Goal: Navigation & Orientation: Find specific page/section

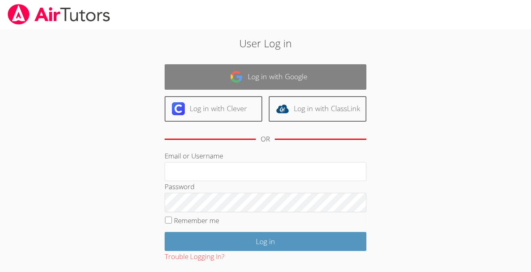
click at [290, 67] on link "Log in with Google" at bounding box center [266, 76] width 202 height 25
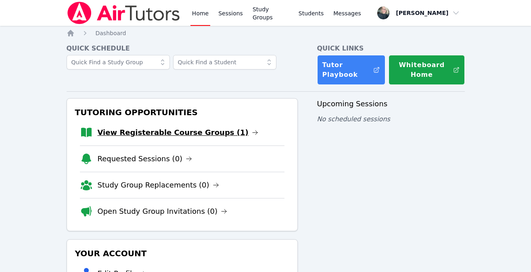
click at [141, 130] on link "View Registerable Course Groups (1)" at bounding box center [178, 132] width 161 height 11
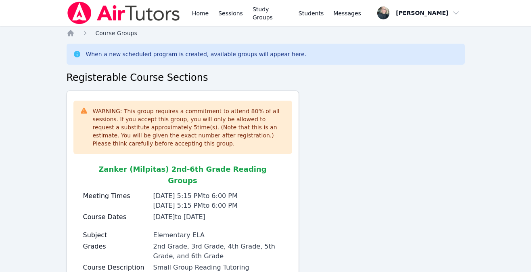
click at [107, 34] on span "Course Groups" at bounding box center [117, 33] width 42 height 6
click at [71, 34] on icon "Breadcrumb" at bounding box center [70, 33] width 6 height 6
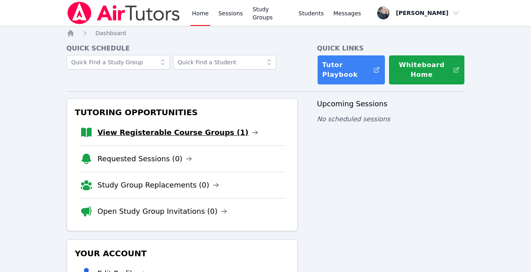
click at [174, 131] on link "View Registerable Course Groups (1)" at bounding box center [178, 132] width 161 height 11
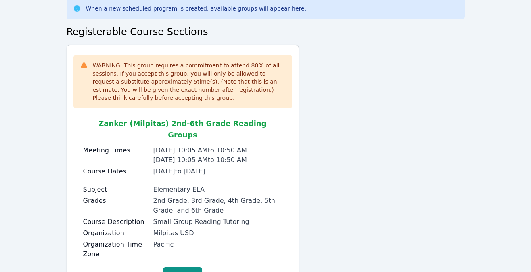
scroll to position [48, 0]
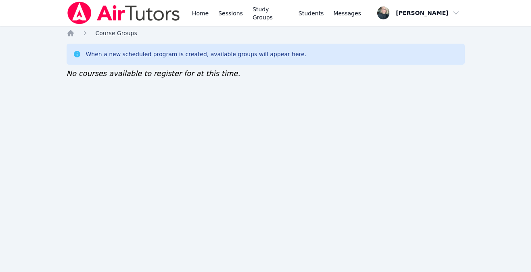
click at [103, 34] on span "Course Groups" at bounding box center [117, 33] width 42 height 6
click at [73, 32] on icon "Breadcrumb" at bounding box center [71, 33] width 8 height 8
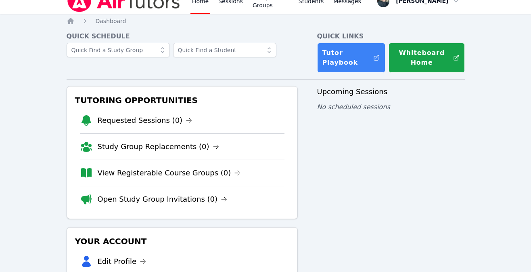
scroll to position [18, 0]
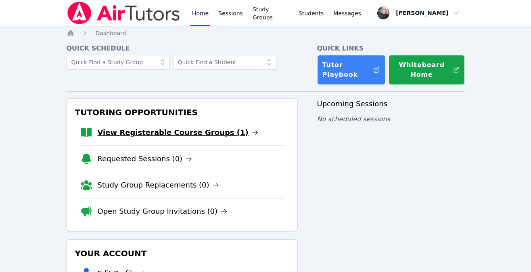
click at [141, 132] on link "View Registerable Course Groups (1)" at bounding box center [178, 132] width 161 height 11
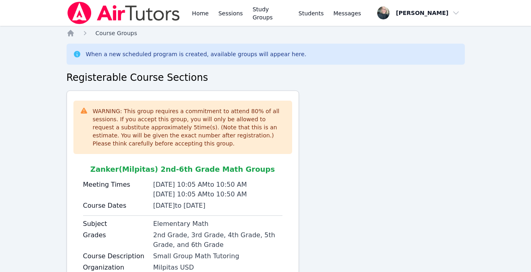
click at [111, 32] on span "Course Groups" at bounding box center [117, 33] width 42 height 6
click at [71, 34] on icon "Breadcrumb" at bounding box center [70, 33] width 6 height 6
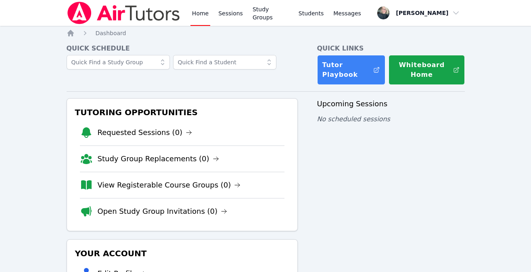
click at [503, 50] on div "Home Sessions Study Groups Students Messages Open user menu [PERSON_NAME] Open …" at bounding box center [265, 194] width 531 height 388
